Goal: Task Accomplishment & Management: Use online tool/utility

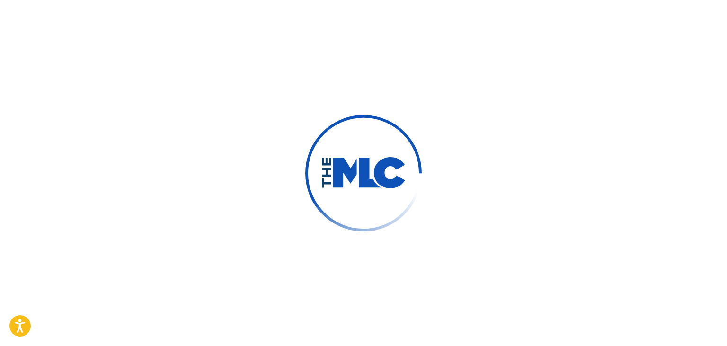
scroll to position [18, 0]
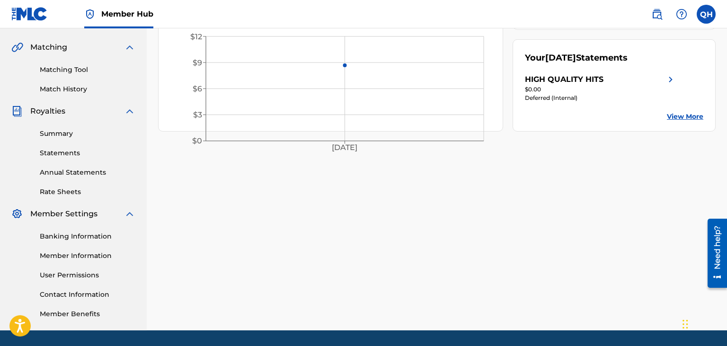
scroll to position [240, 0]
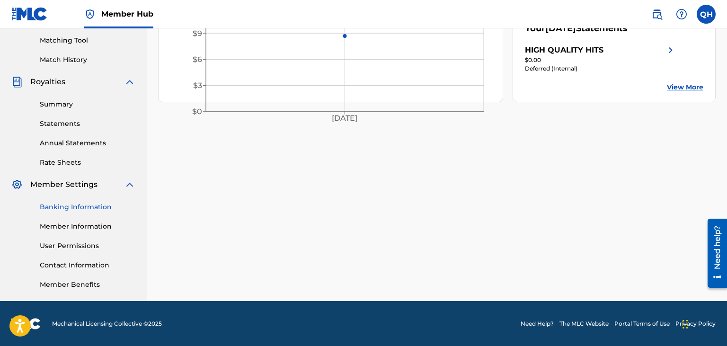
click at [100, 208] on link "Banking Information" at bounding box center [88, 207] width 96 height 10
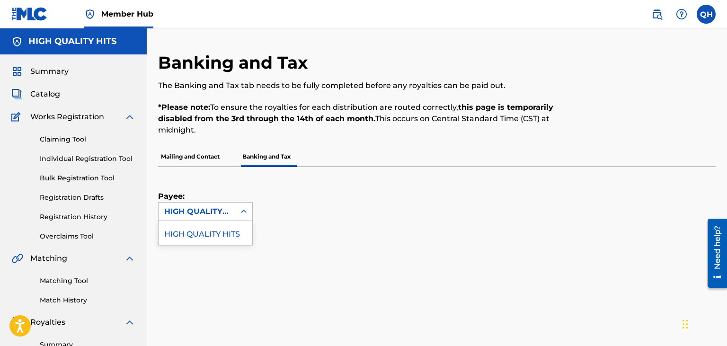
click at [208, 206] on div "HIGH QUALITY HITS" at bounding box center [196, 211] width 65 height 11
click at [215, 232] on div "HIGH QUALITY HITS" at bounding box center [205, 233] width 94 height 24
click at [53, 97] on span "Catalog" at bounding box center [45, 93] width 30 height 11
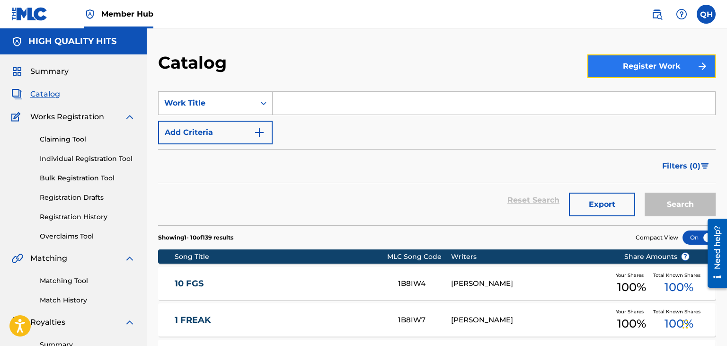
click at [671, 71] on button "Register Work" at bounding box center [651, 66] width 128 height 24
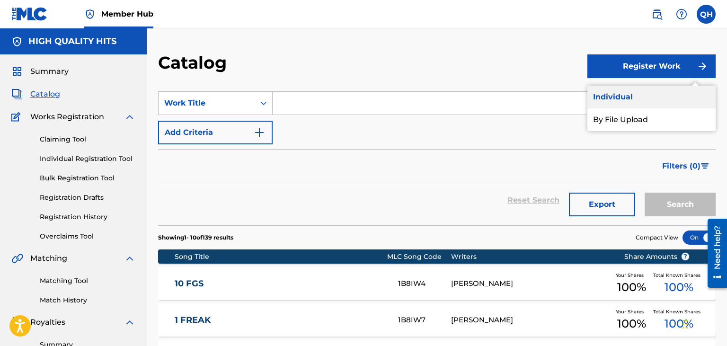
click at [606, 101] on link "Individual" at bounding box center [651, 97] width 128 height 23
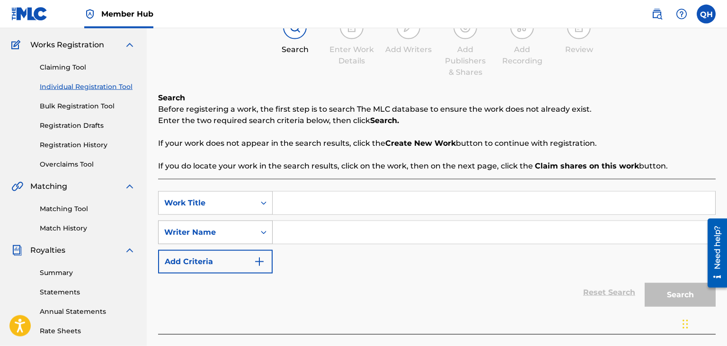
scroll to position [100, 0]
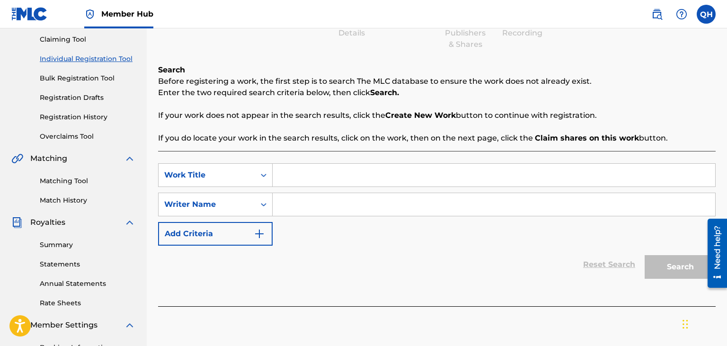
click at [307, 185] on input "Search Form" at bounding box center [494, 175] width 442 height 23
type input "[PERSON_NAME]"
click at [148, 95] on div "Register Work Search Enter Work Details Add Writers Add Publishers & Shares Add…" at bounding box center [437, 196] width 580 height 489
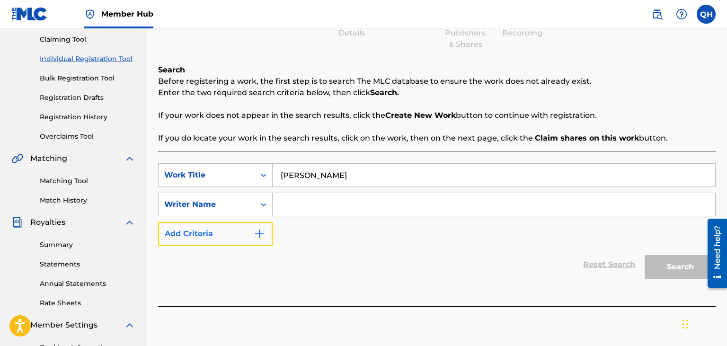
click at [221, 236] on button "Add Criteria" at bounding box center [215, 234] width 114 height 24
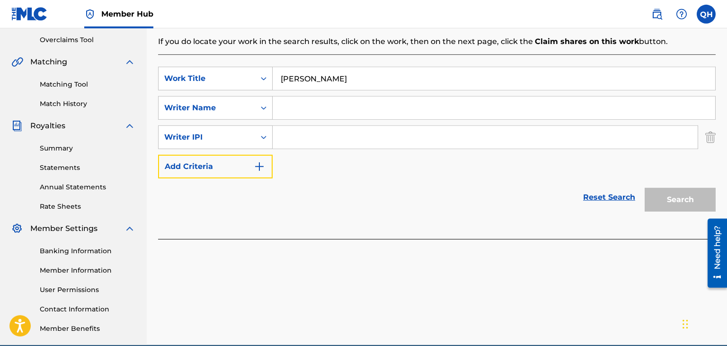
scroll to position [240, 0]
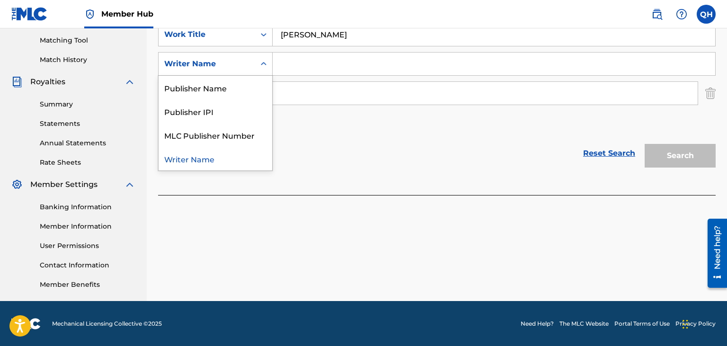
click at [243, 63] on div "Writer Name" at bounding box center [206, 63] width 85 height 11
click at [312, 69] on input "Search Form" at bounding box center [494, 64] width 442 height 23
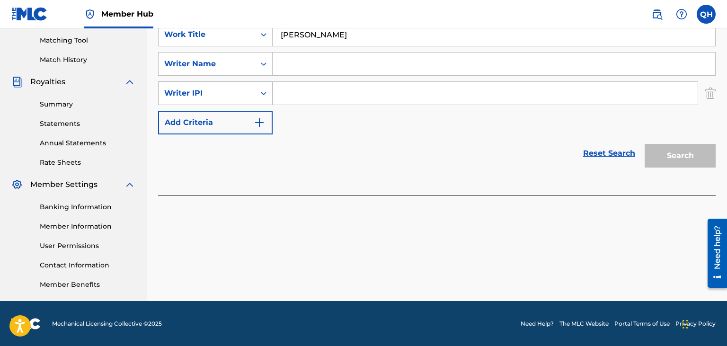
click at [204, 97] on div "Writer IPI" at bounding box center [206, 93] width 85 height 11
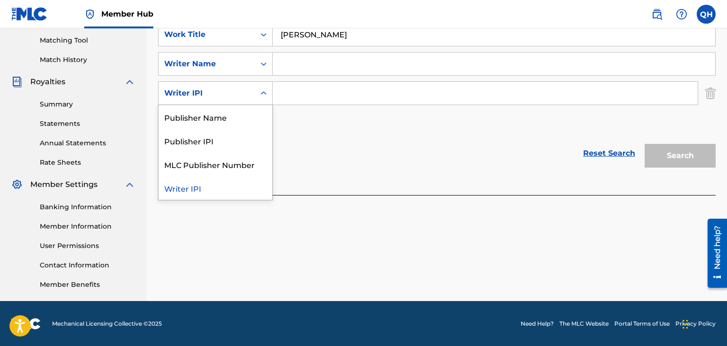
click at [254, 99] on div "Writer IPI" at bounding box center [206, 93] width 97 height 18
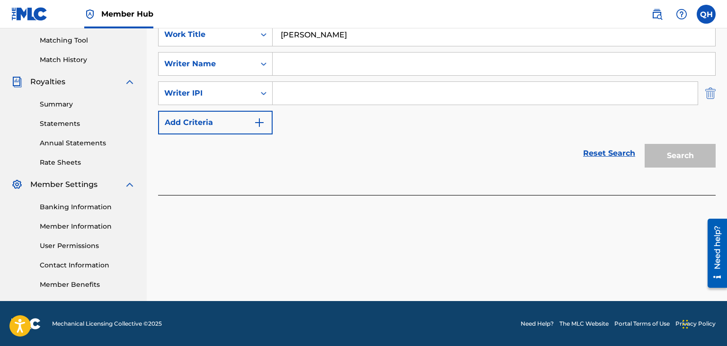
click at [714, 93] on img "Search Form" at bounding box center [710, 93] width 10 height 24
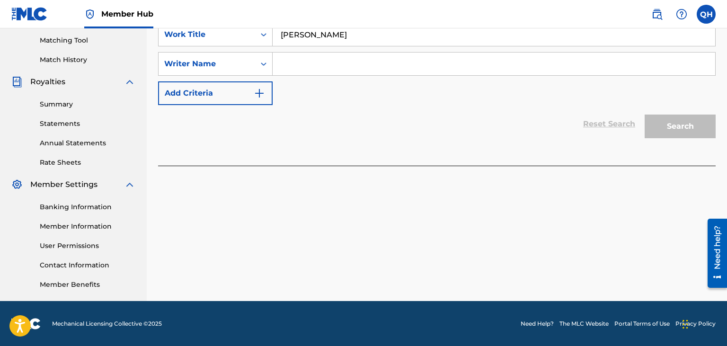
click at [633, 60] on input "Search Form" at bounding box center [494, 64] width 442 height 23
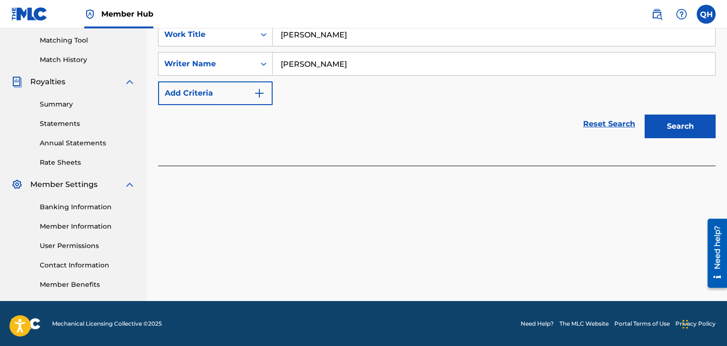
type input "[PERSON_NAME]"
click at [644, 114] on button "Search" at bounding box center [679, 126] width 71 height 24
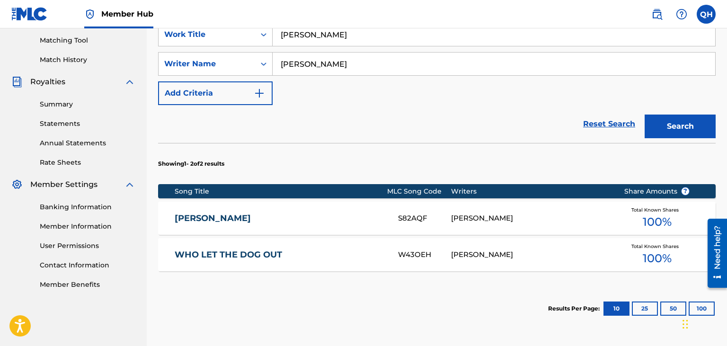
click at [527, 206] on div "[PERSON_NAME] S82AQF [PERSON_NAME] Total Known Shares 100 %" at bounding box center [436, 218] width 557 height 33
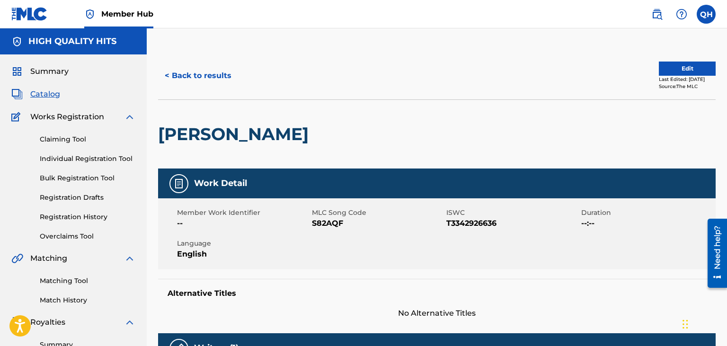
click at [48, 96] on span "Catalog" at bounding box center [45, 93] width 30 height 11
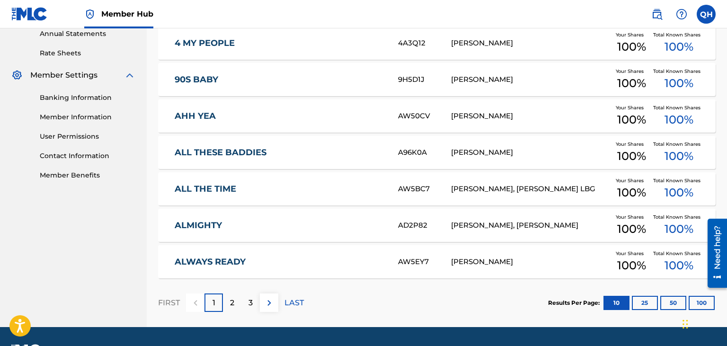
scroll to position [376, 0]
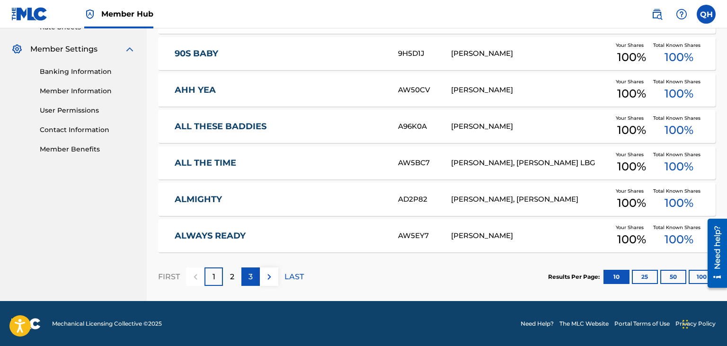
click at [247, 277] on div "3" at bounding box center [250, 276] width 18 height 18
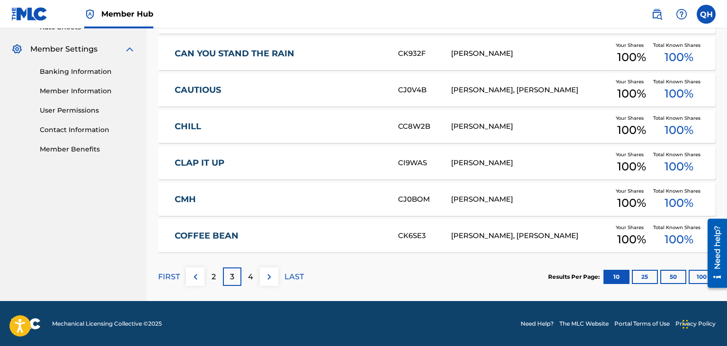
click at [253, 279] on p "4" at bounding box center [250, 276] width 5 height 11
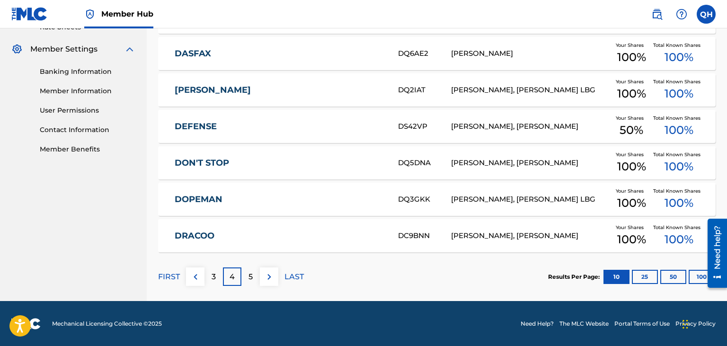
click at [250, 275] on p "5" at bounding box center [250, 276] width 4 height 11
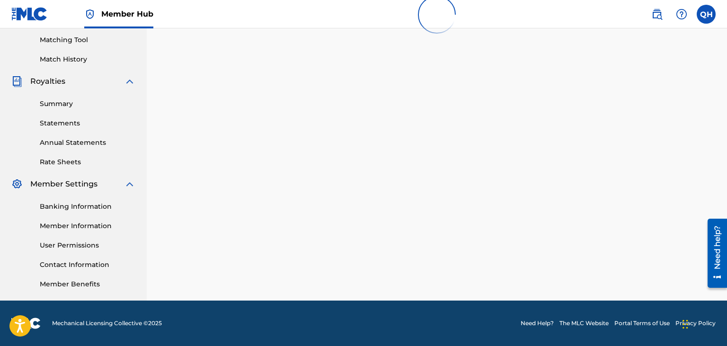
scroll to position [240, 0]
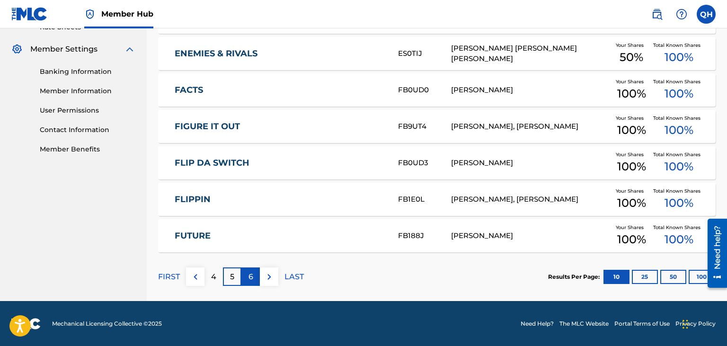
click at [256, 278] on div "6" at bounding box center [250, 276] width 18 height 18
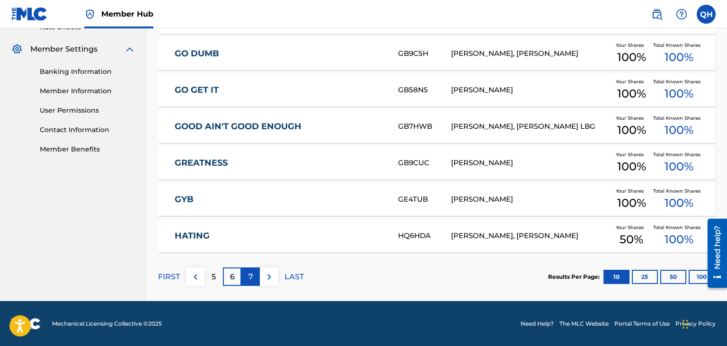
click at [250, 278] on p "7" at bounding box center [250, 276] width 5 height 11
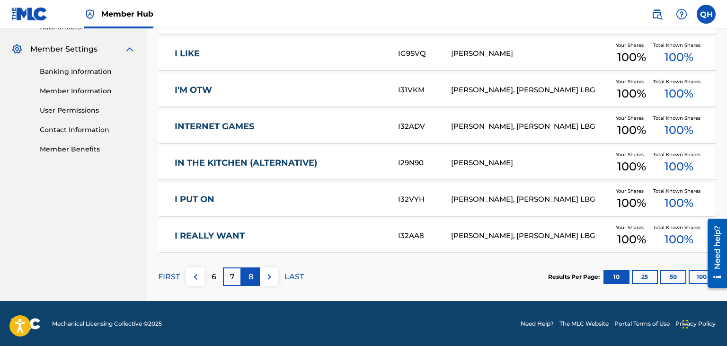
click at [253, 276] on div "8" at bounding box center [250, 276] width 18 height 18
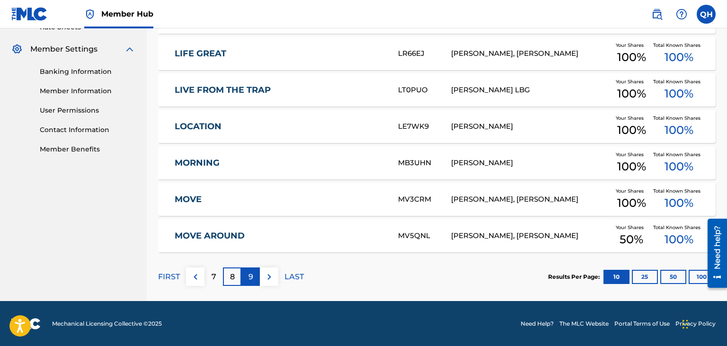
click at [255, 275] on div "9" at bounding box center [250, 276] width 18 height 18
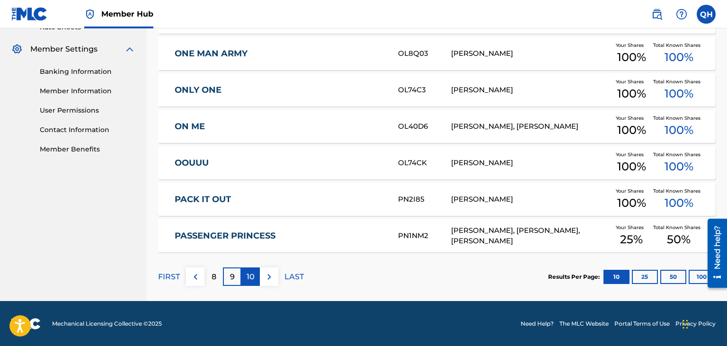
click at [256, 278] on div "10" at bounding box center [250, 276] width 18 height 18
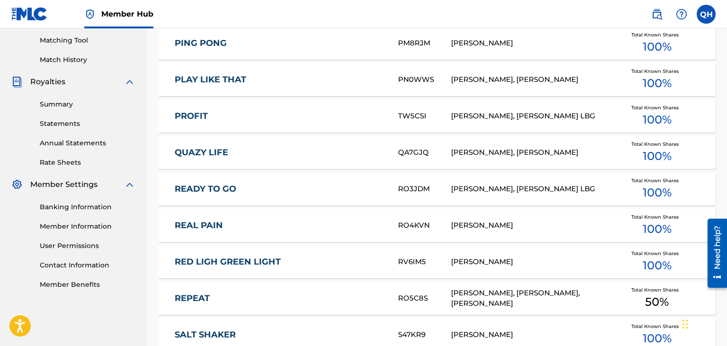
scroll to position [376, 0]
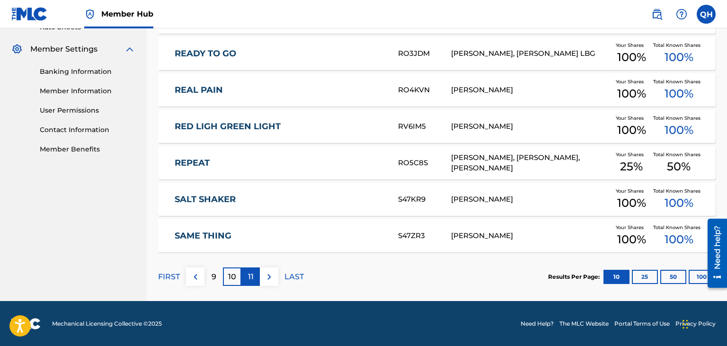
click at [260, 278] on div "11" at bounding box center [250, 276] width 18 height 18
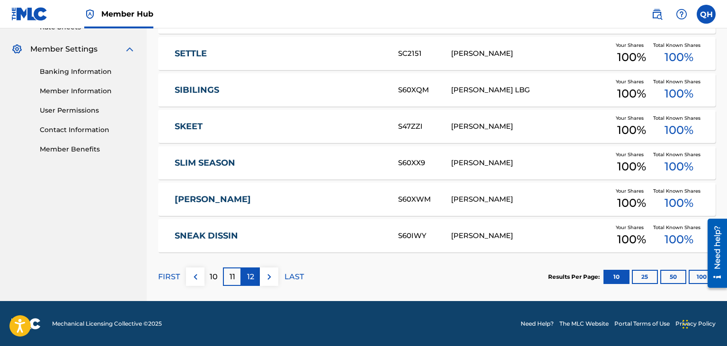
click at [248, 274] on p "12" at bounding box center [250, 276] width 7 height 11
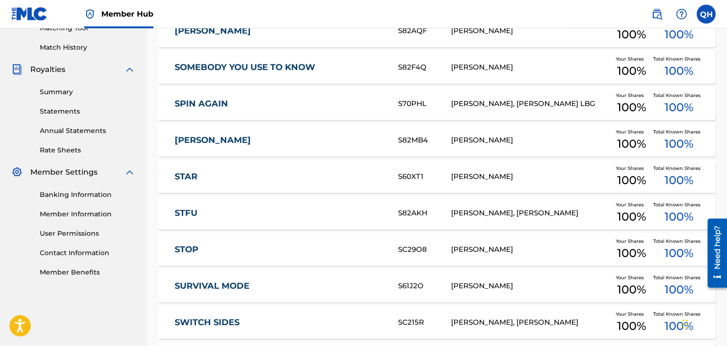
scroll to position [176, 0]
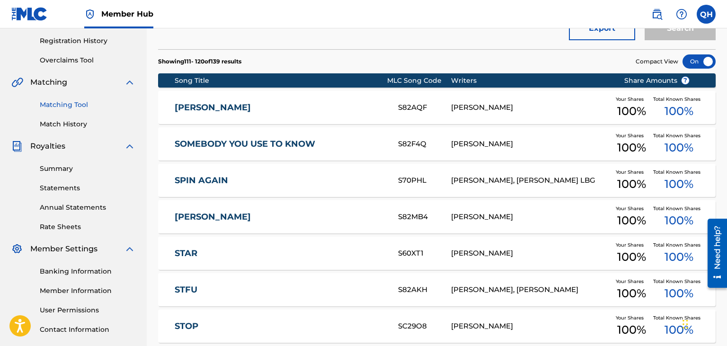
click at [80, 104] on link "Matching Tool" at bounding box center [88, 105] width 96 height 10
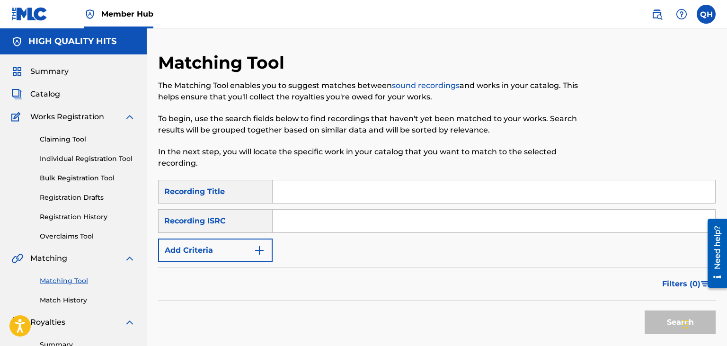
click at [313, 183] on input "Search Form" at bounding box center [494, 191] width 442 height 23
type input "[PERSON_NAME]"
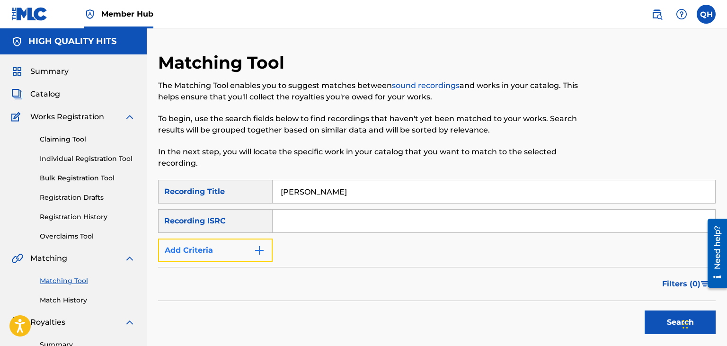
click at [218, 249] on button "Add Criteria" at bounding box center [215, 250] width 114 height 24
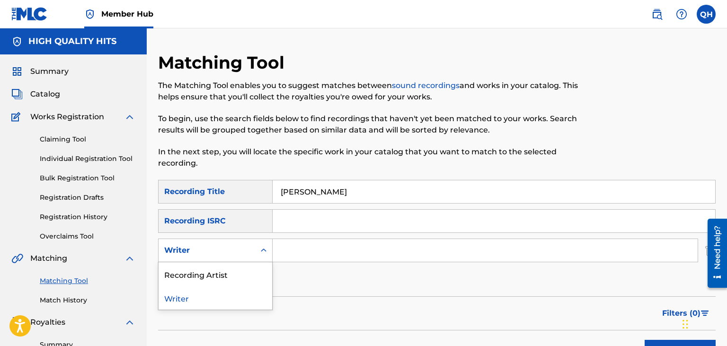
click at [219, 253] on div "Writer" at bounding box center [206, 250] width 85 height 11
click at [220, 275] on div "Recording Artist" at bounding box center [215, 274] width 114 height 24
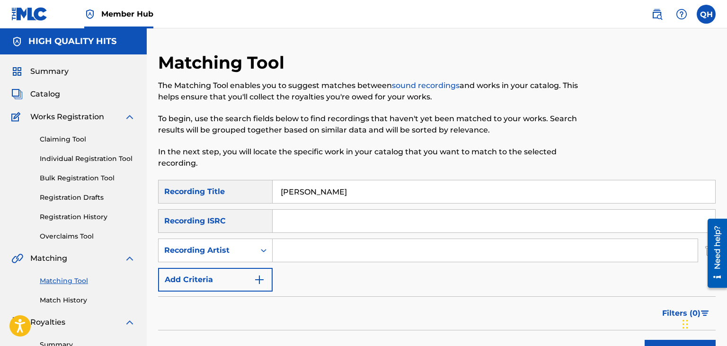
click at [343, 251] on input "Search Form" at bounding box center [485, 250] width 425 height 23
type input "HQ Mar"
click at [644, 340] on button "Search" at bounding box center [679, 352] width 71 height 24
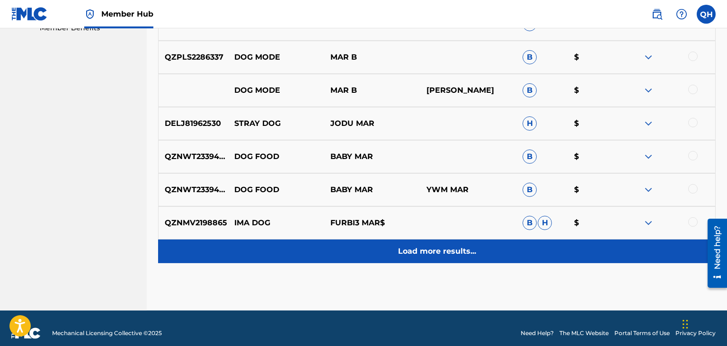
scroll to position [506, 0]
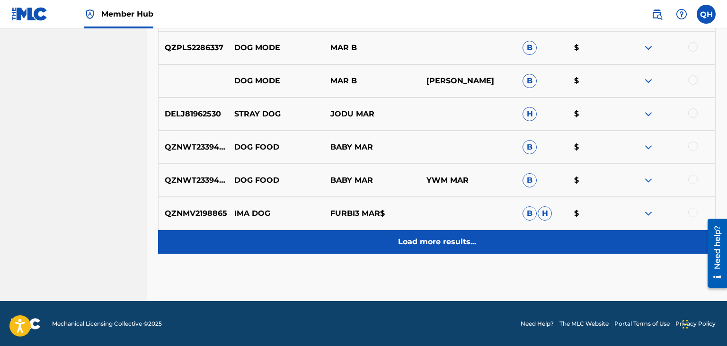
click at [410, 230] on div "Load more results..." at bounding box center [436, 242] width 557 height 24
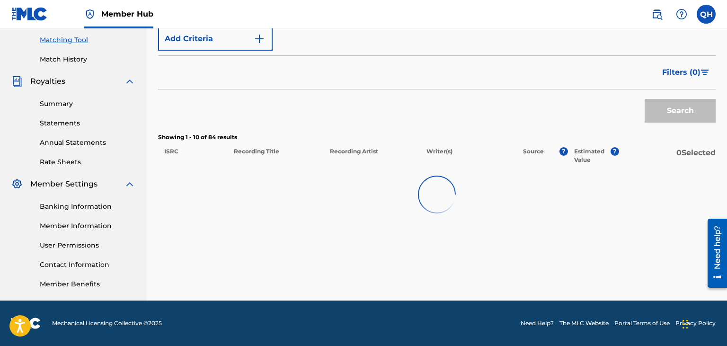
scroll to position [240, 0]
